Goal: Find specific page/section: Find specific page/section

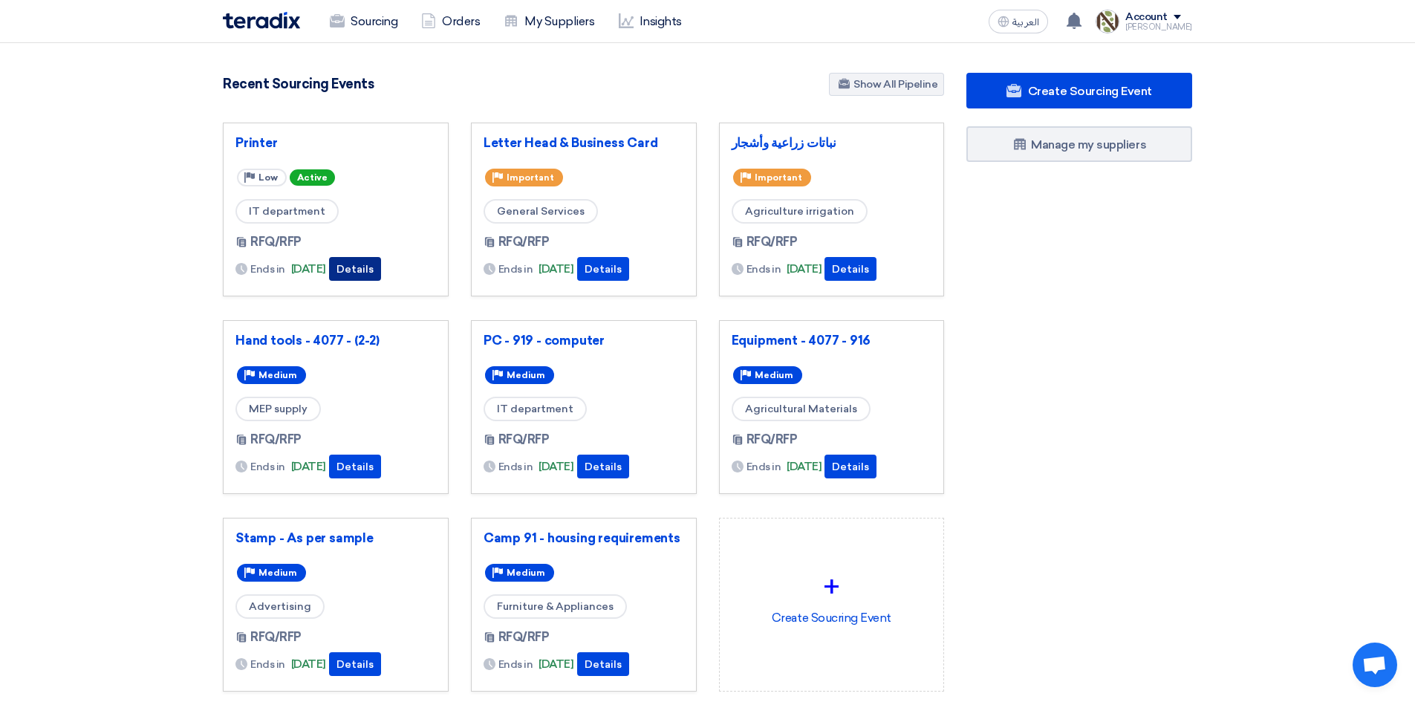
click at [381, 269] on button "Details" at bounding box center [355, 269] width 52 height 24
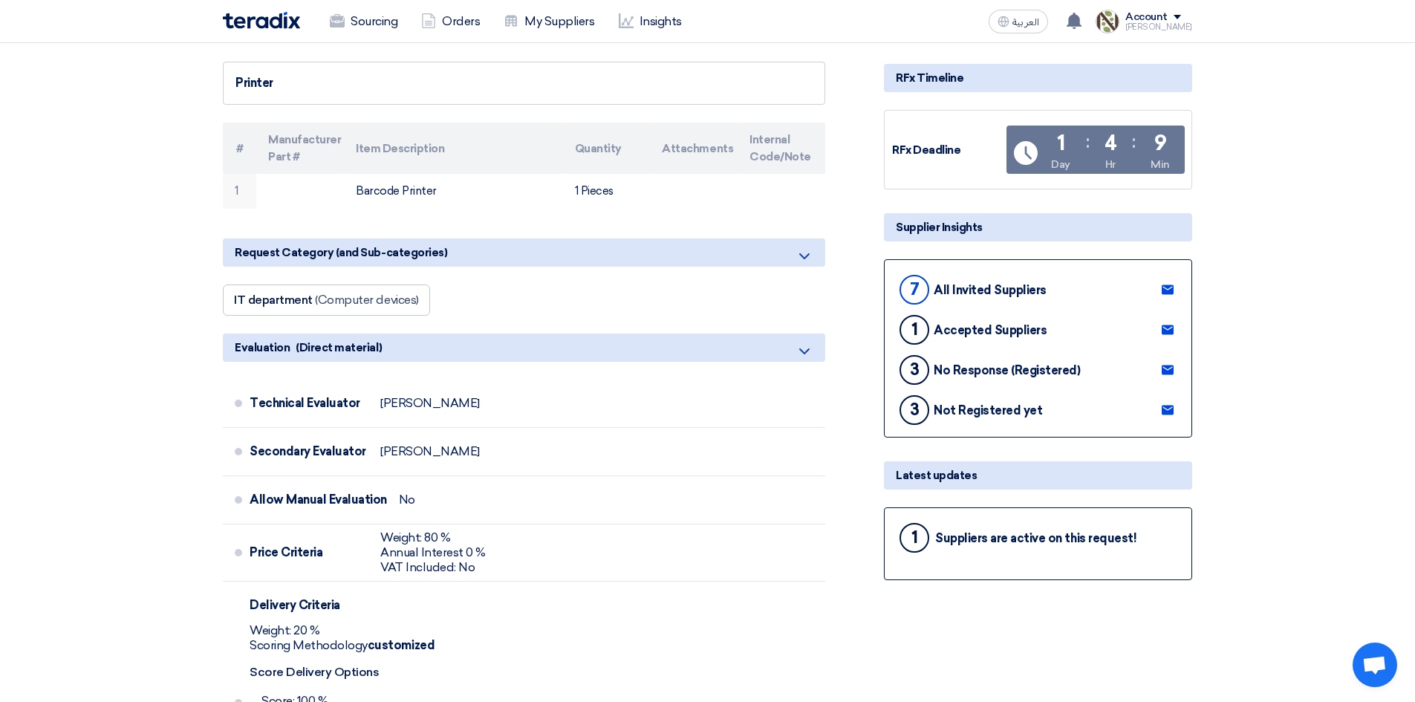
scroll to position [149, 0]
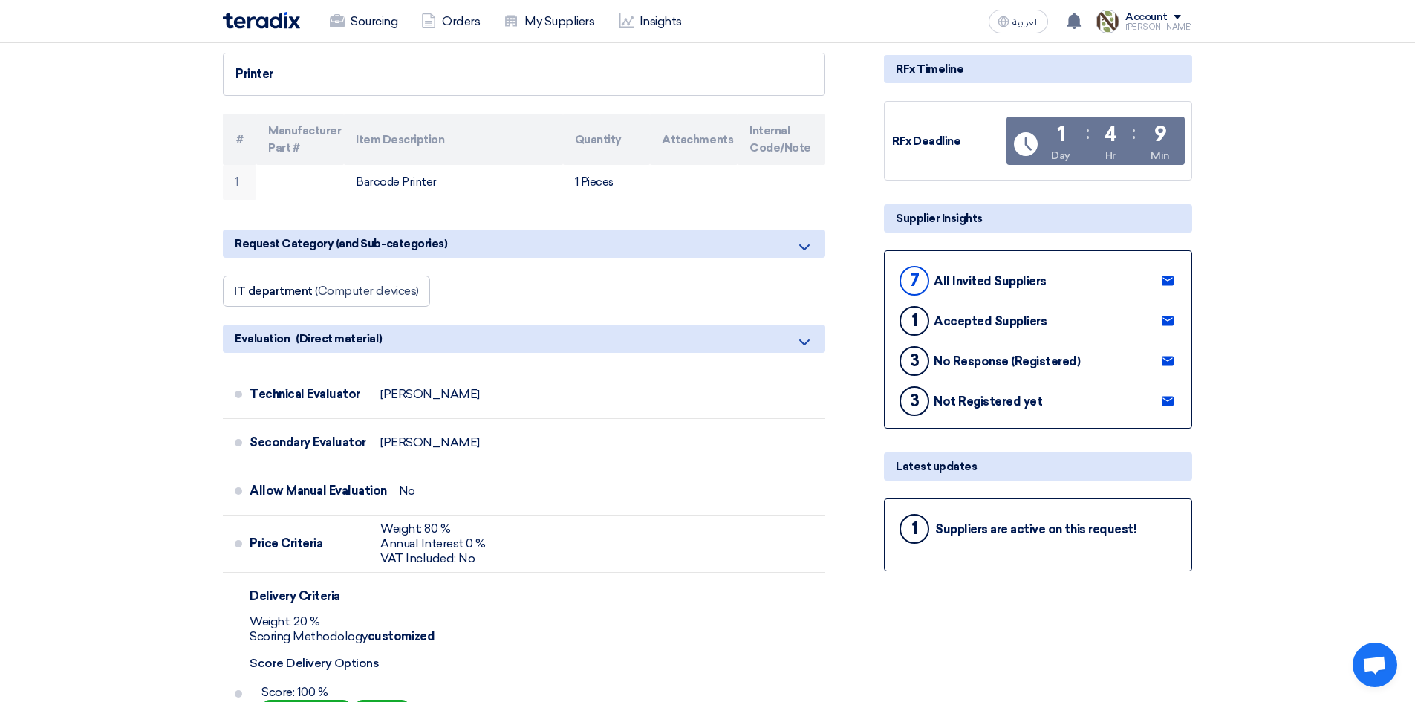
click at [991, 539] on div "1 Suppliers are active on this request!" at bounding box center [1038, 529] width 283 height 36
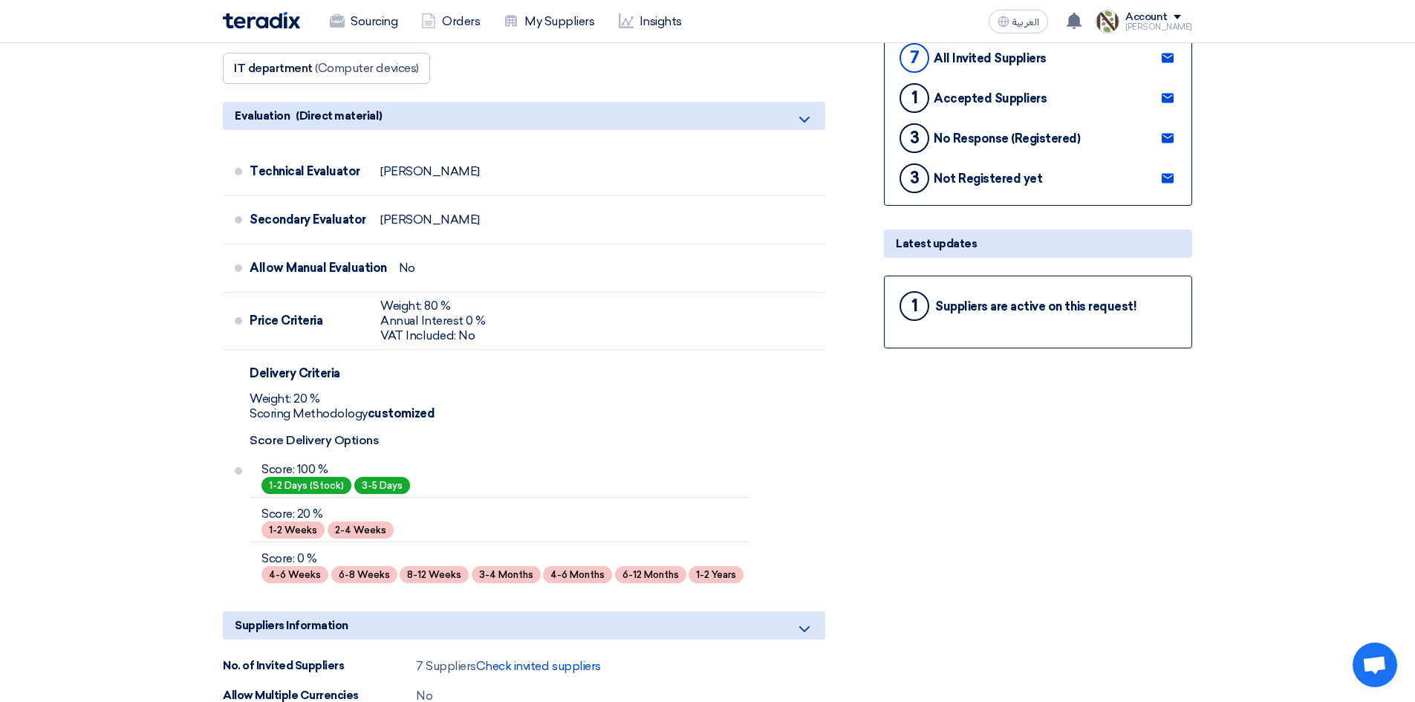
scroll to position [0, 0]
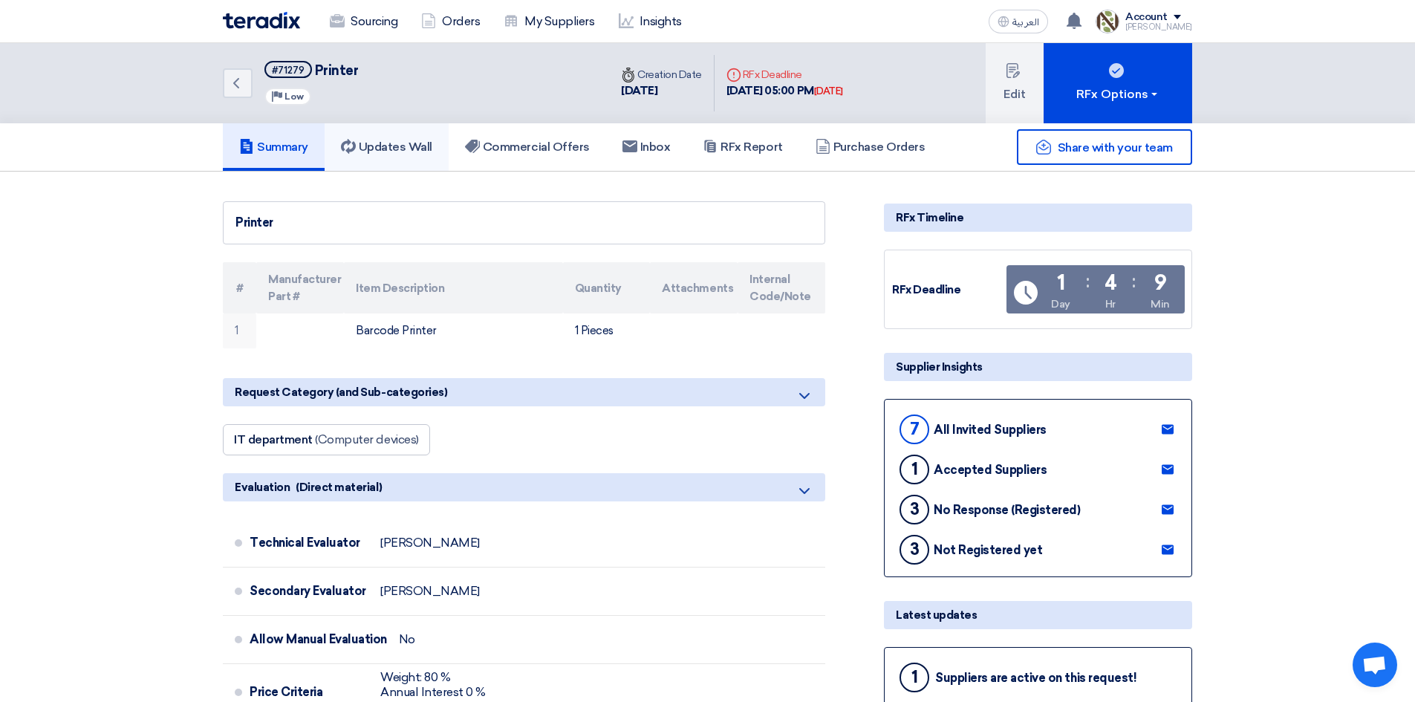
click at [369, 158] on link "Updates Wall" at bounding box center [387, 147] width 124 height 48
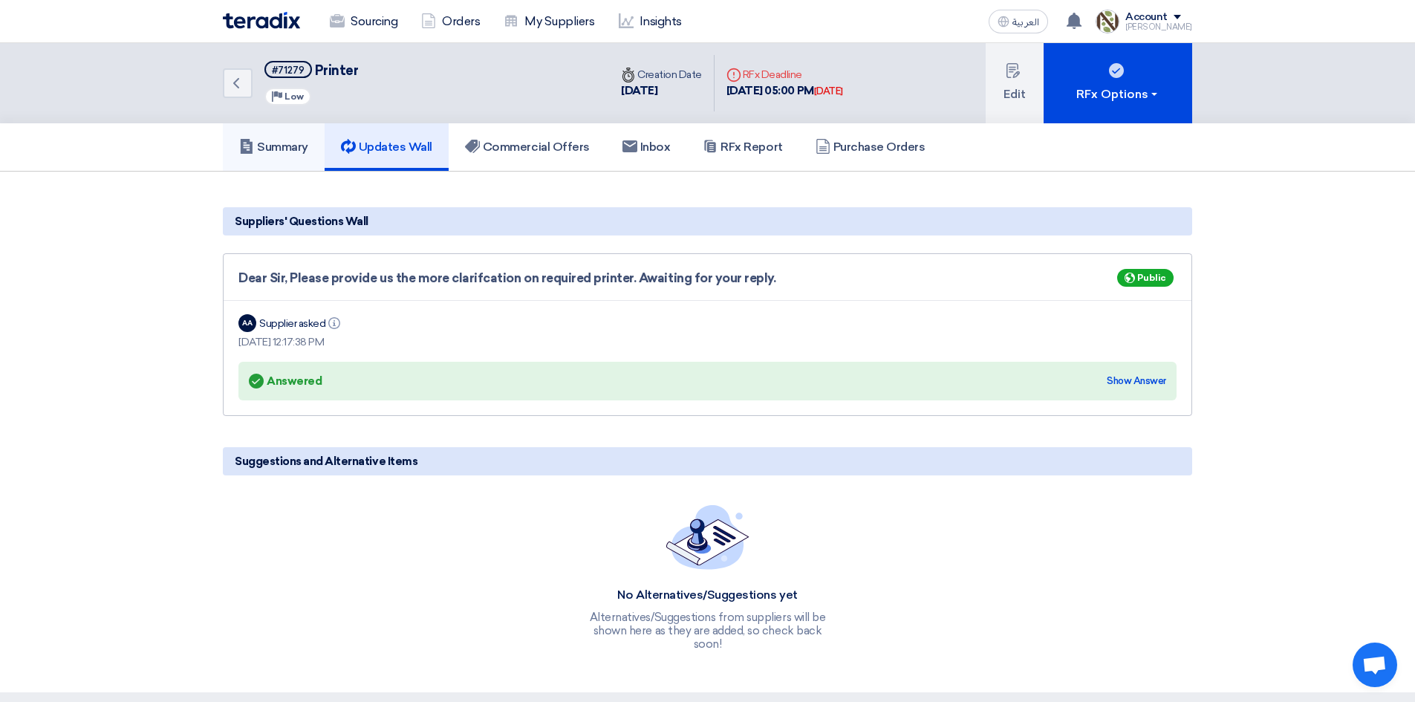
click at [276, 150] on h5 "Summary" at bounding box center [273, 147] width 69 height 15
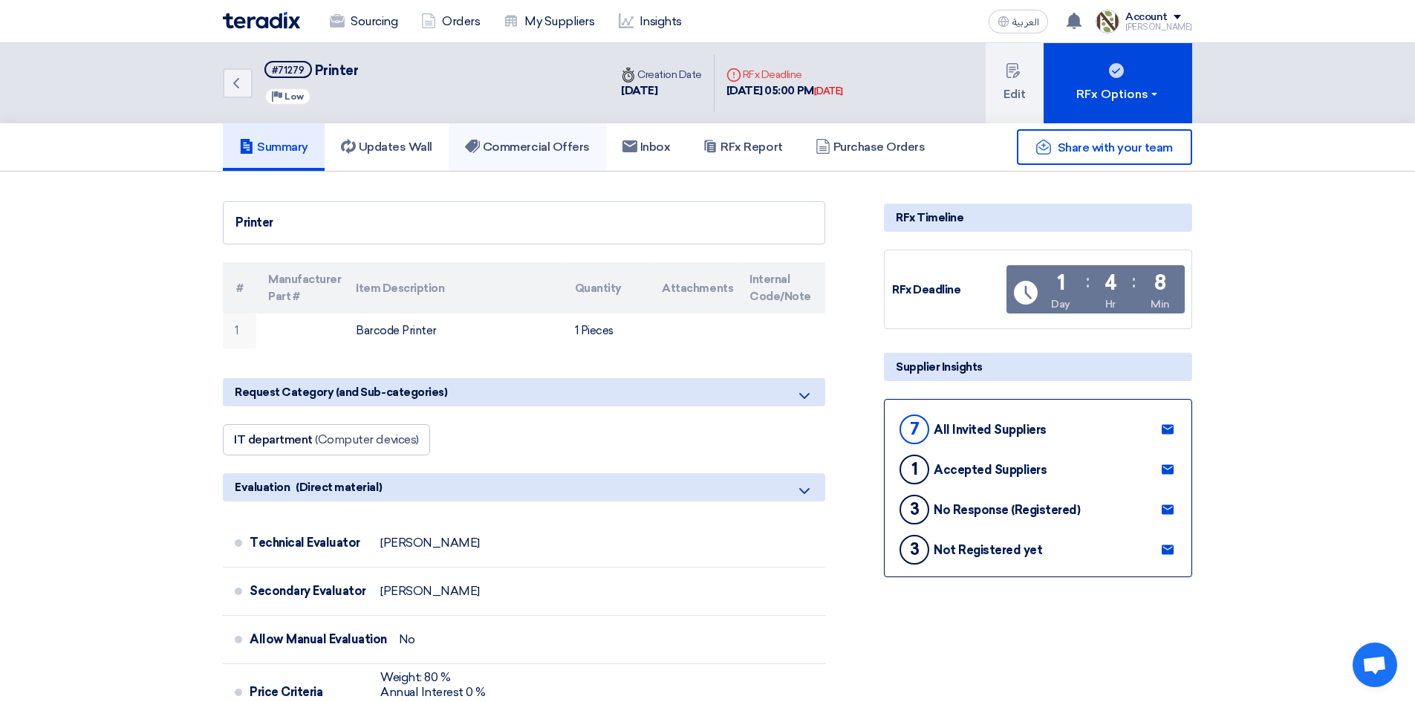
click at [563, 162] on link "Commercial Offers" at bounding box center [528, 147] width 158 height 48
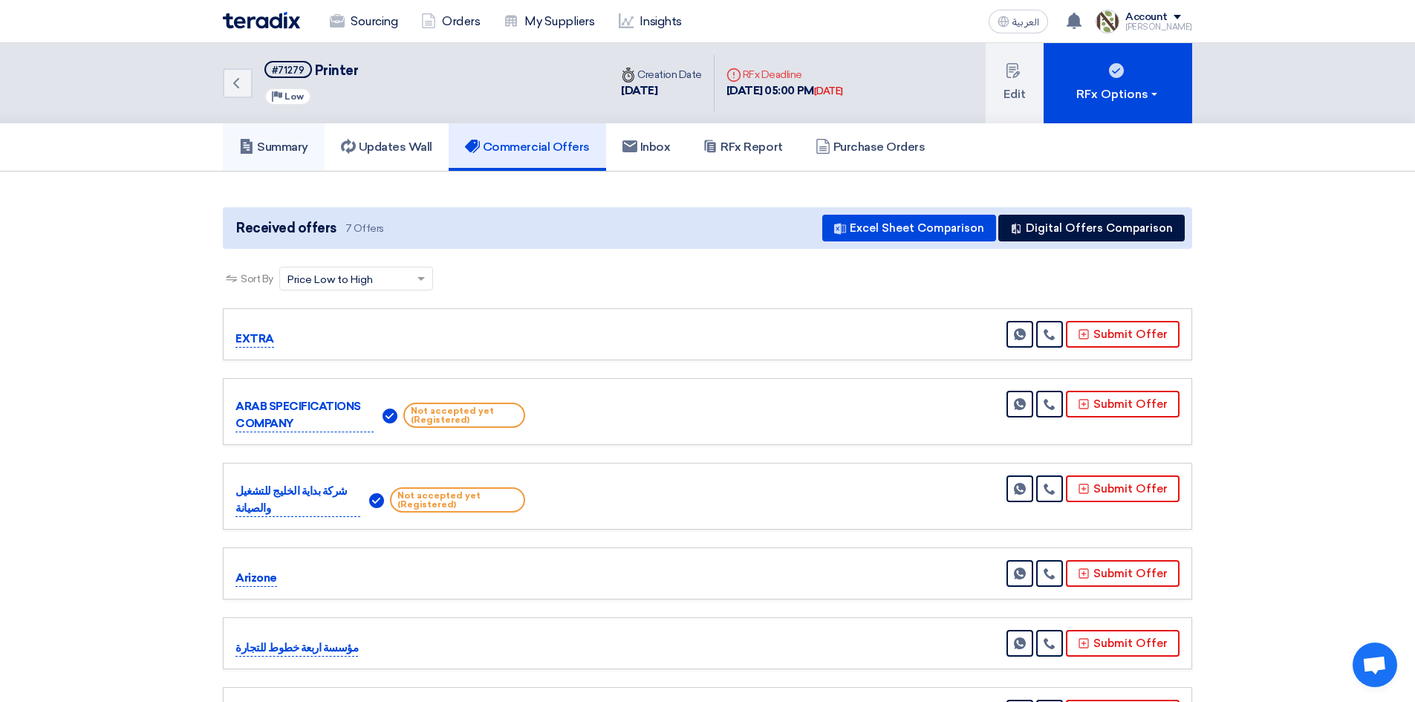
click at [288, 139] on link "Summary" at bounding box center [274, 147] width 102 height 48
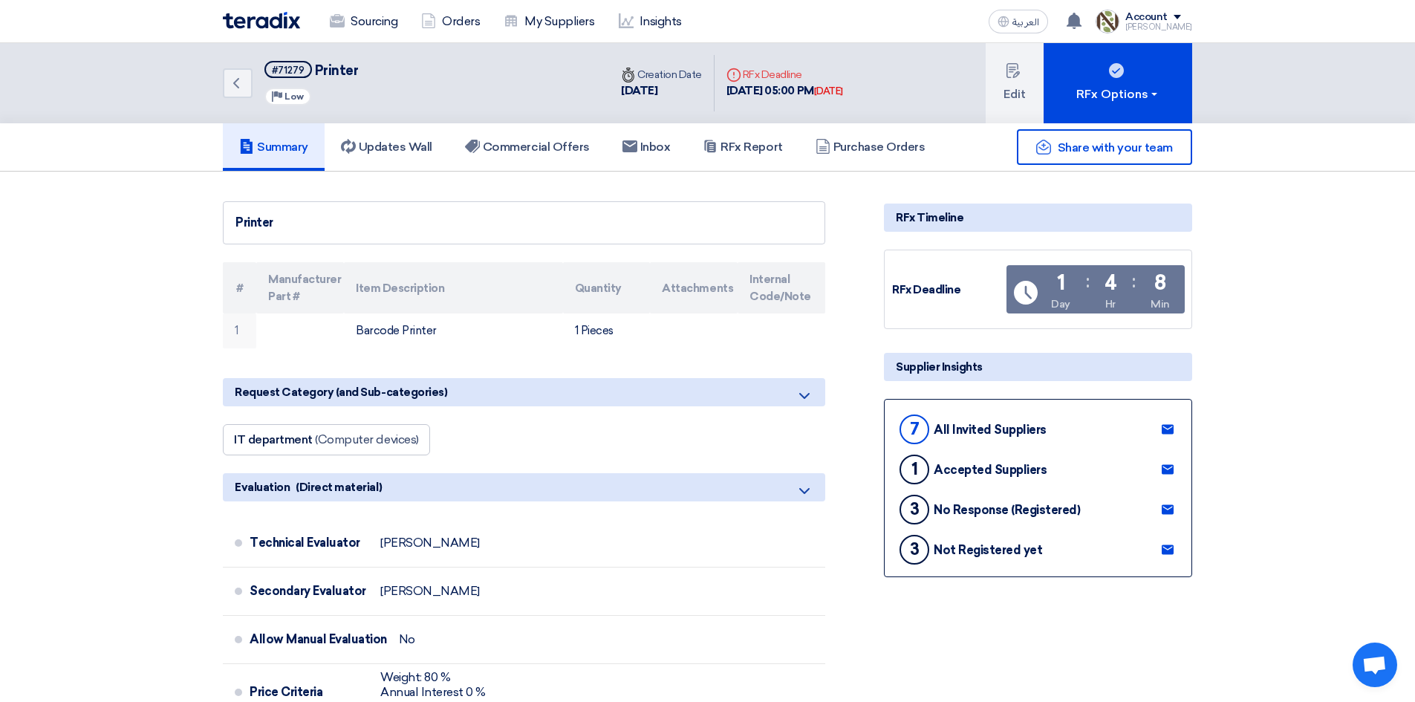
click at [229, 27] on img at bounding box center [261, 20] width 77 height 17
